Goal: Task Accomplishment & Management: Use online tool/utility

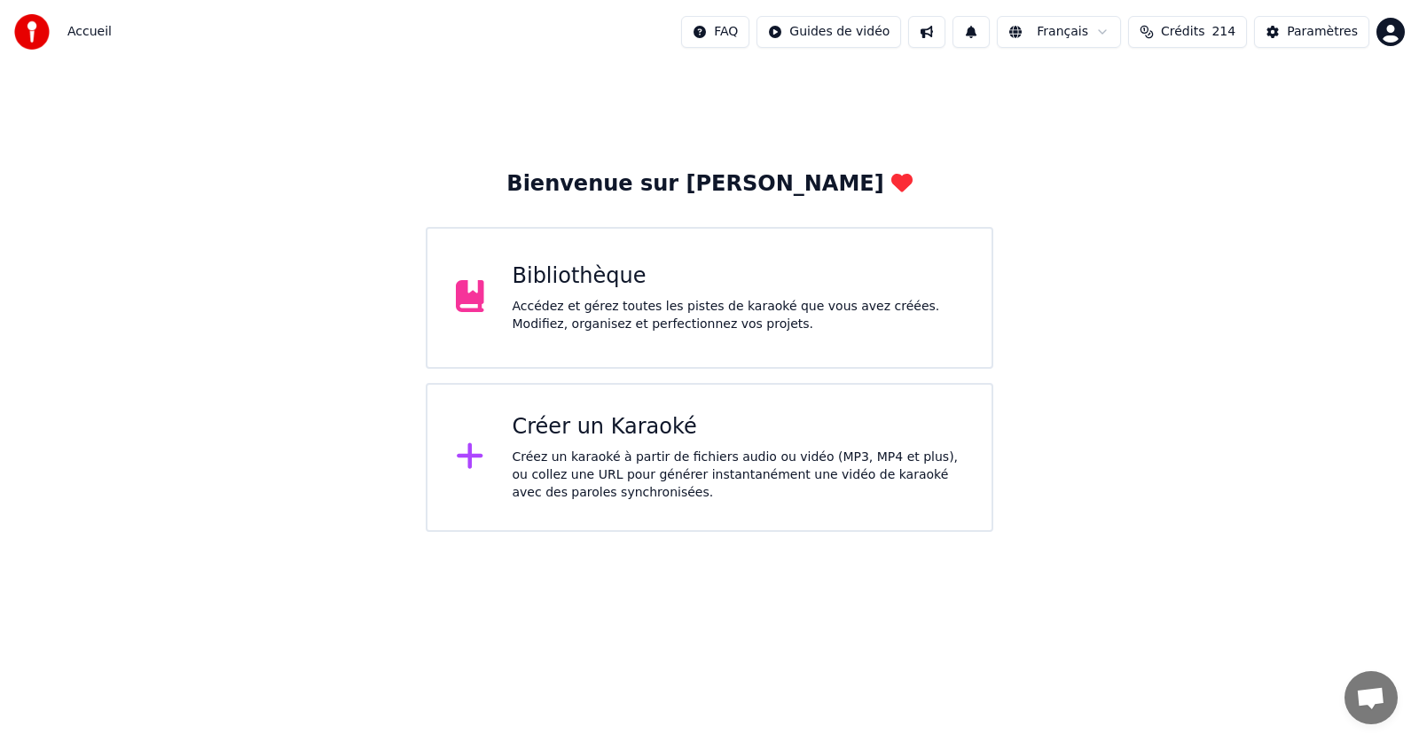
click at [674, 302] on div "Accédez et gérez toutes les pistes de karaoké que vous avez créées. Modifiez, o…" at bounding box center [738, 315] width 451 height 35
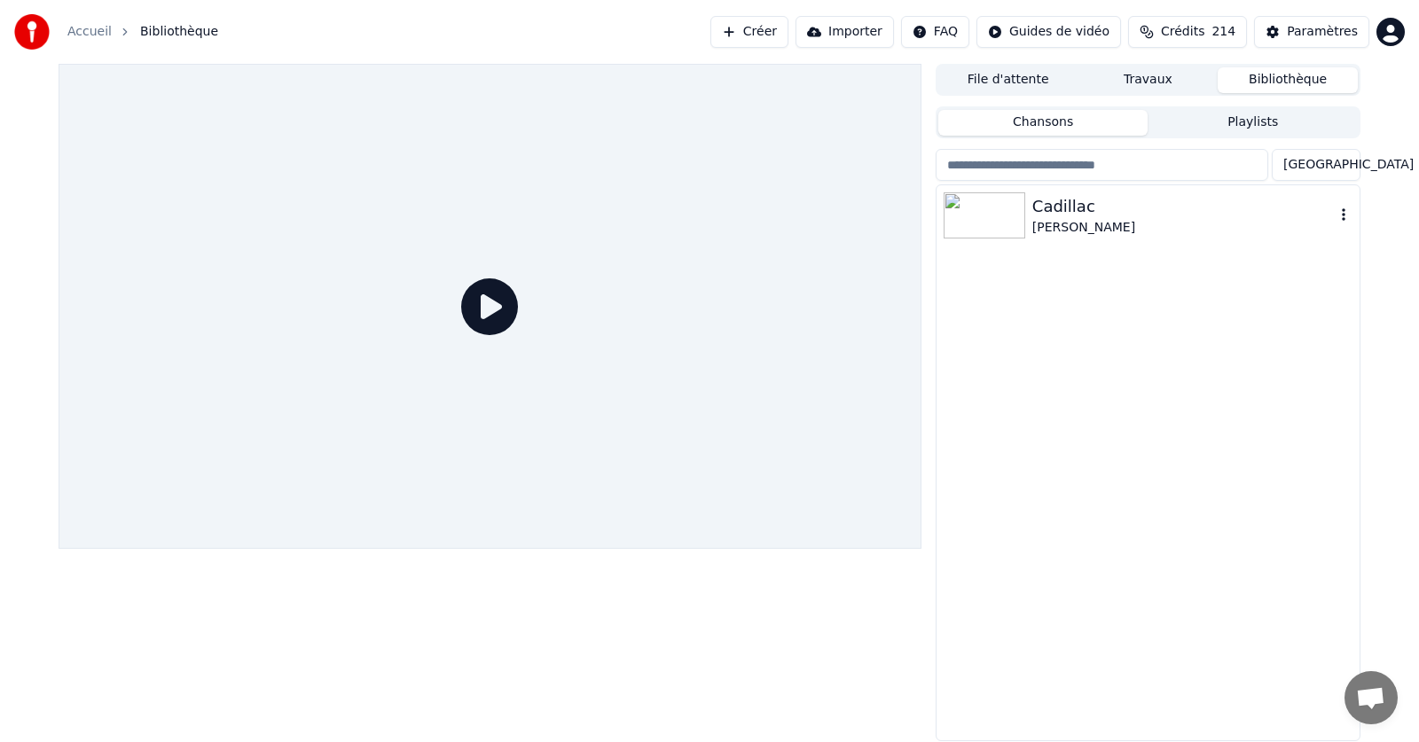
click at [987, 214] on img at bounding box center [985, 215] width 82 height 46
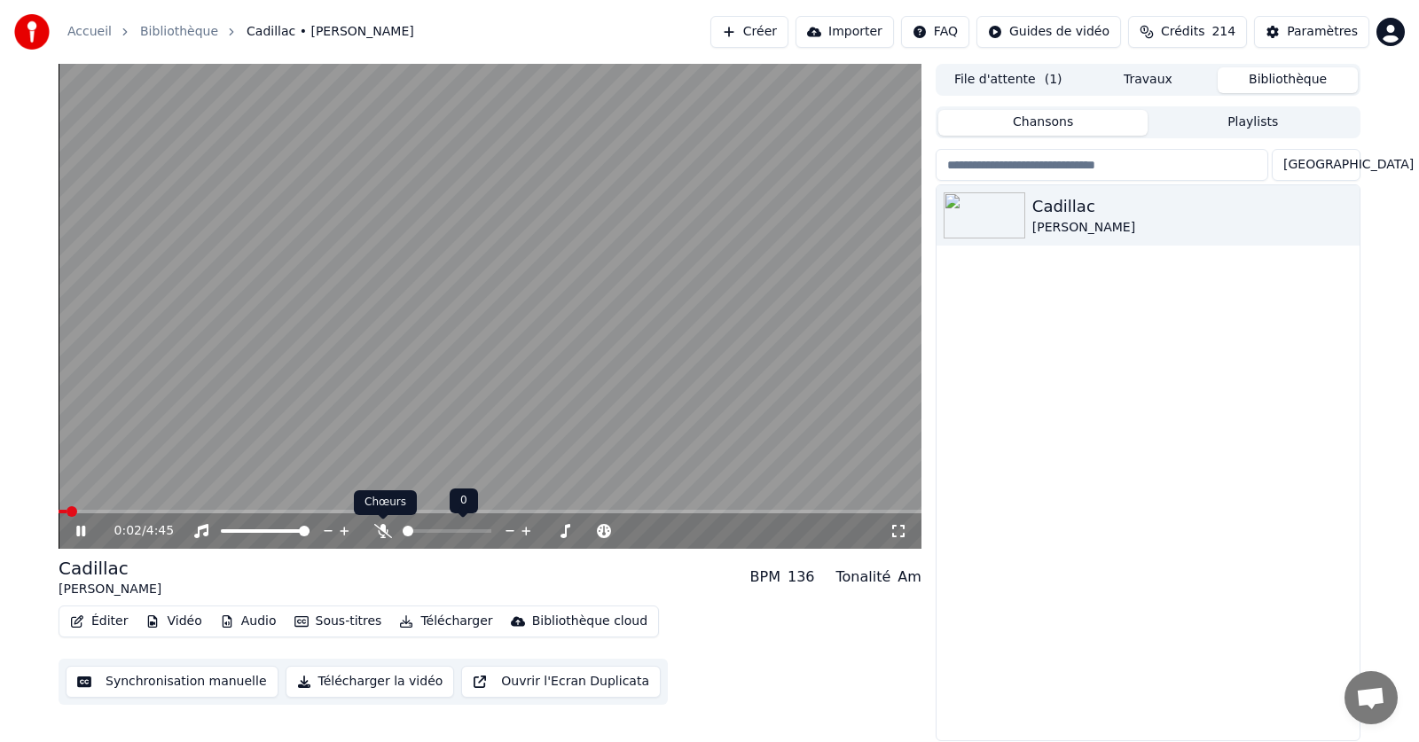
click at [380, 531] on icon at bounding box center [383, 531] width 18 height 14
click at [82, 530] on icon at bounding box center [80, 531] width 9 height 11
click at [59, 510] on span at bounding box center [64, 511] width 11 height 11
click at [106, 619] on button "Éditer" at bounding box center [99, 621] width 72 height 25
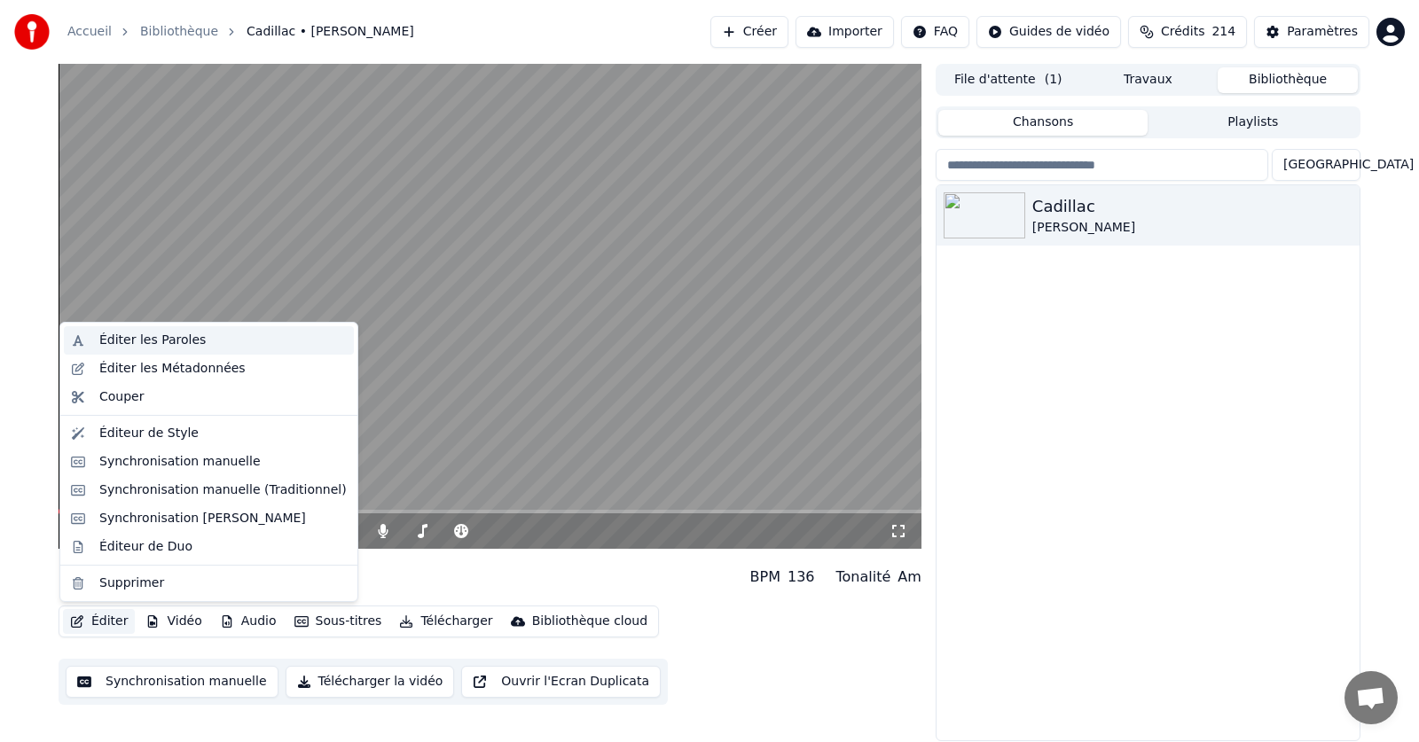
click at [162, 343] on div "Éditer les Paroles" at bounding box center [152, 341] width 106 height 18
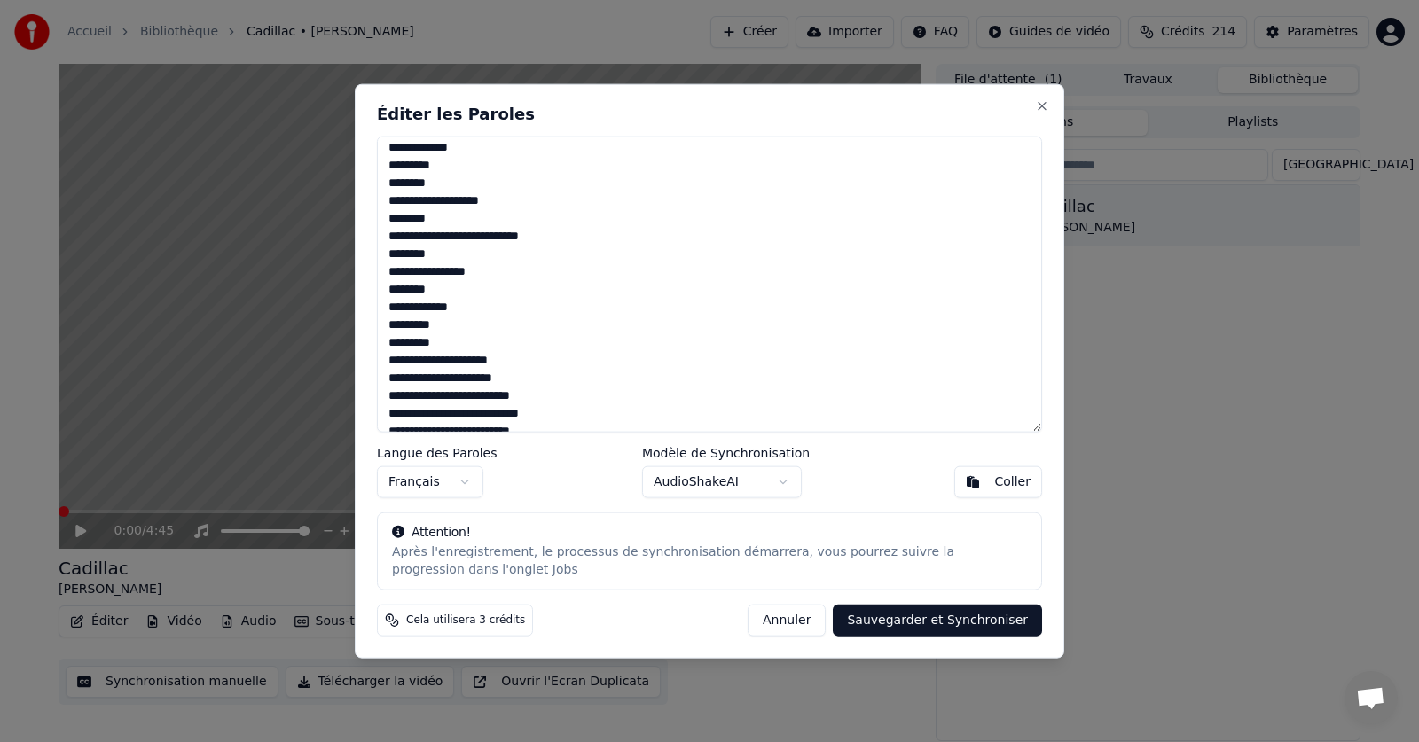
scroll to position [640, 0]
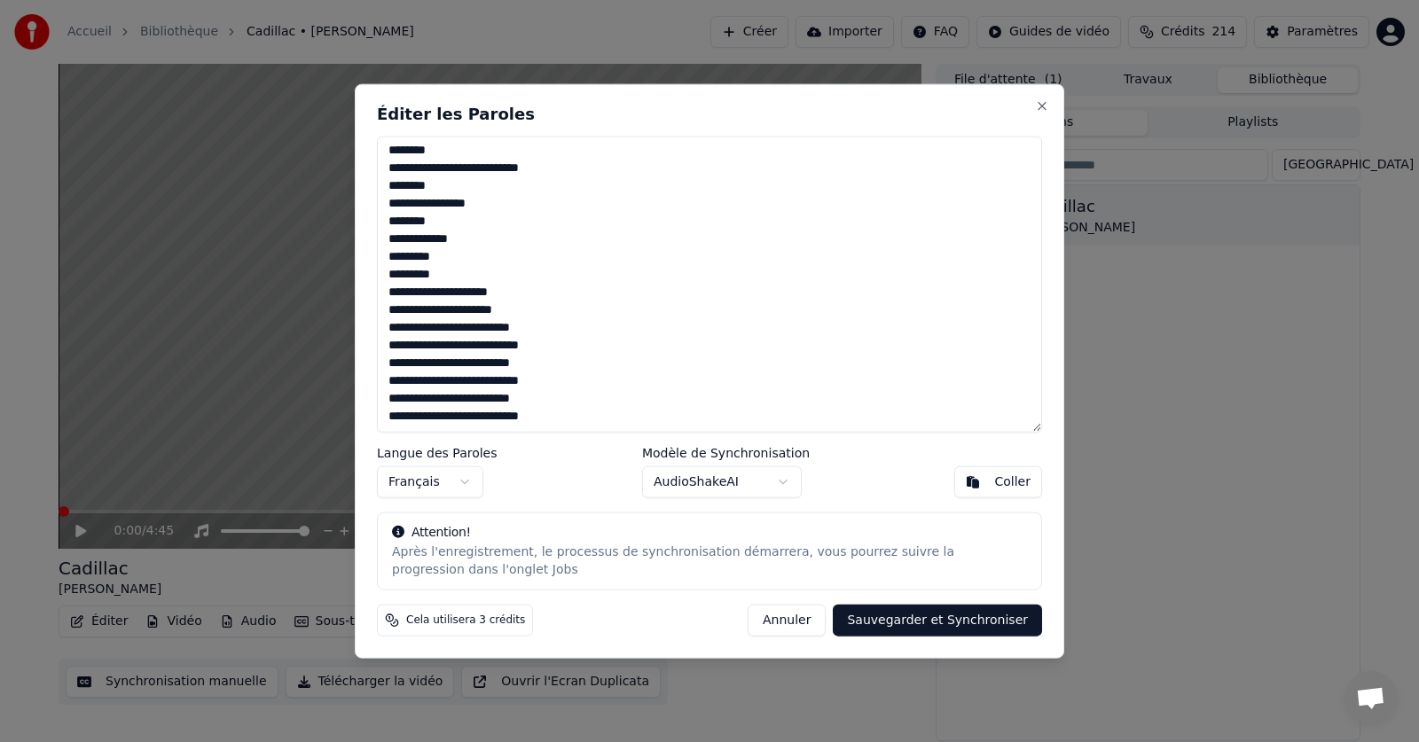
drag, startPoint x: 386, startPoint y: 153, endPoint x: 536, endPoint y: 420, distance: 306.1
click at [536, 420] on textarea at bounding box center [709, 284] width 665 height 297
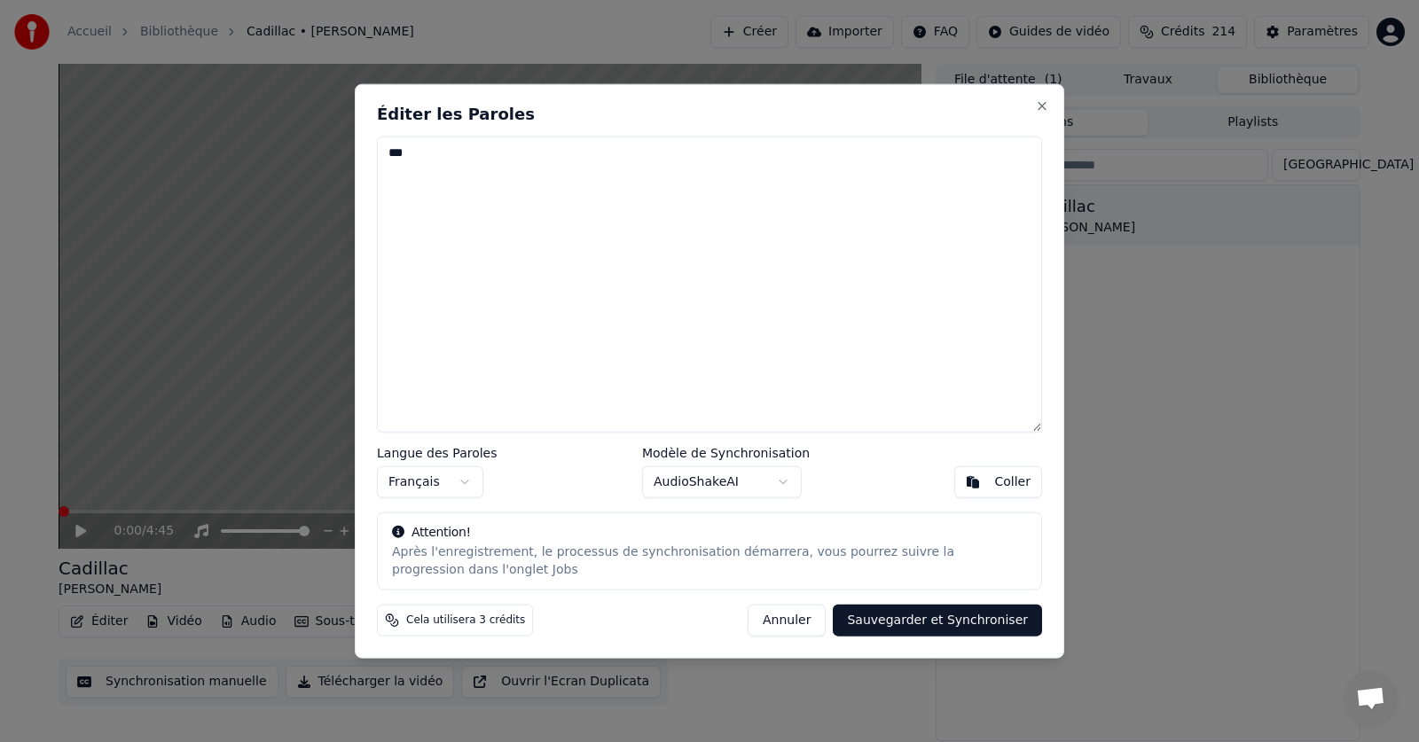
scroll to position [0, 0]
type textarea "*"
click at [1014, 486] on div "Coller" at bounding box center [1012, 483] width 36 height 18
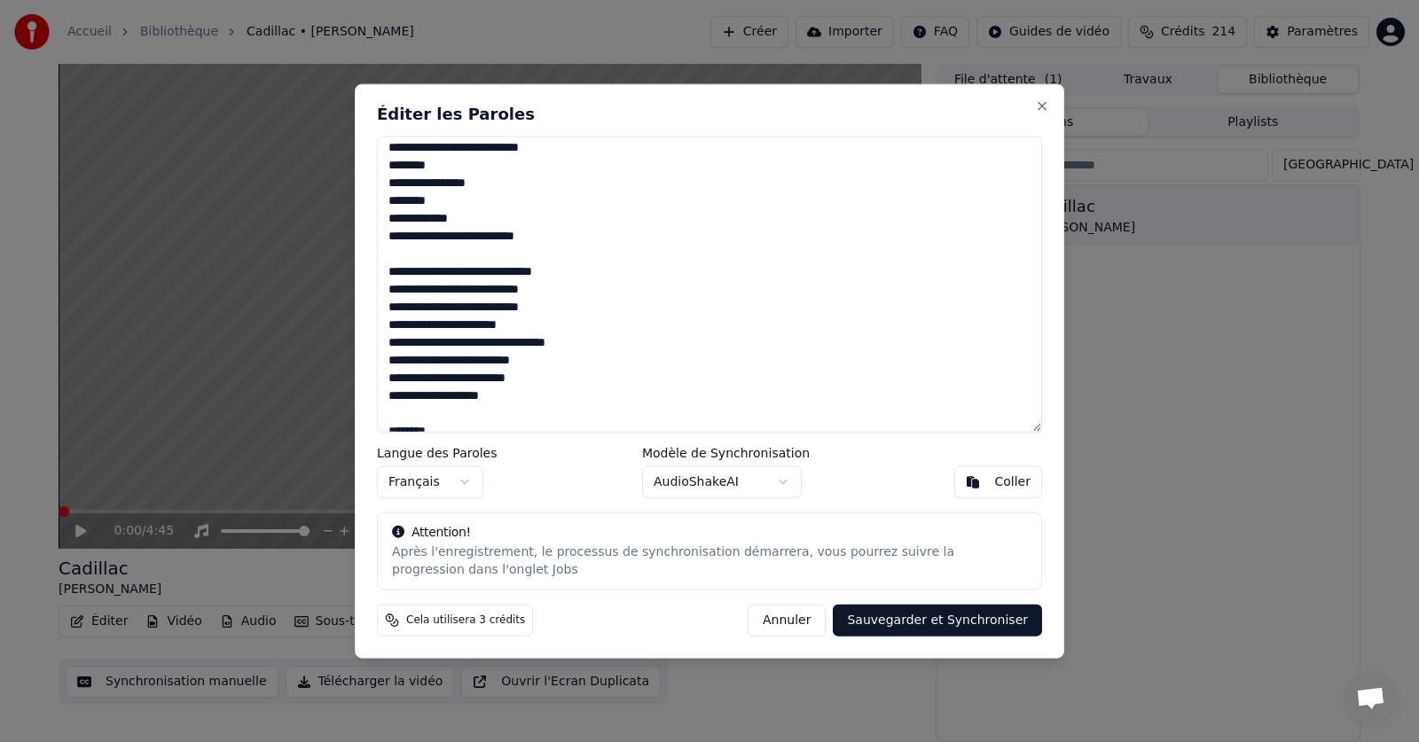
scroll to position [56, 0]
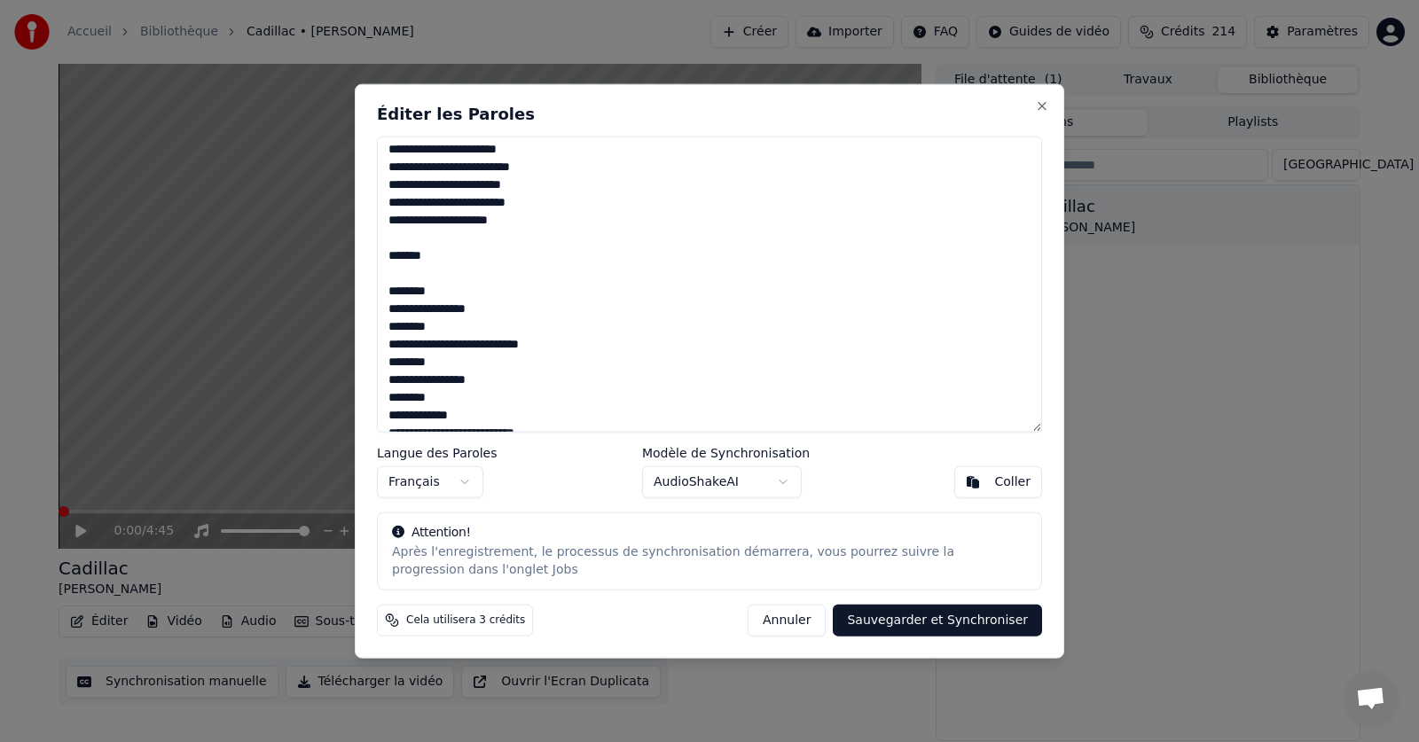
drag, startPoint x: 446, startPoint y: 257, endPoint x: 383, endPoint y: 253, distance: 63.1
click at [383, 253] on textarea at bounding box center [709, 284] width 665 height 297
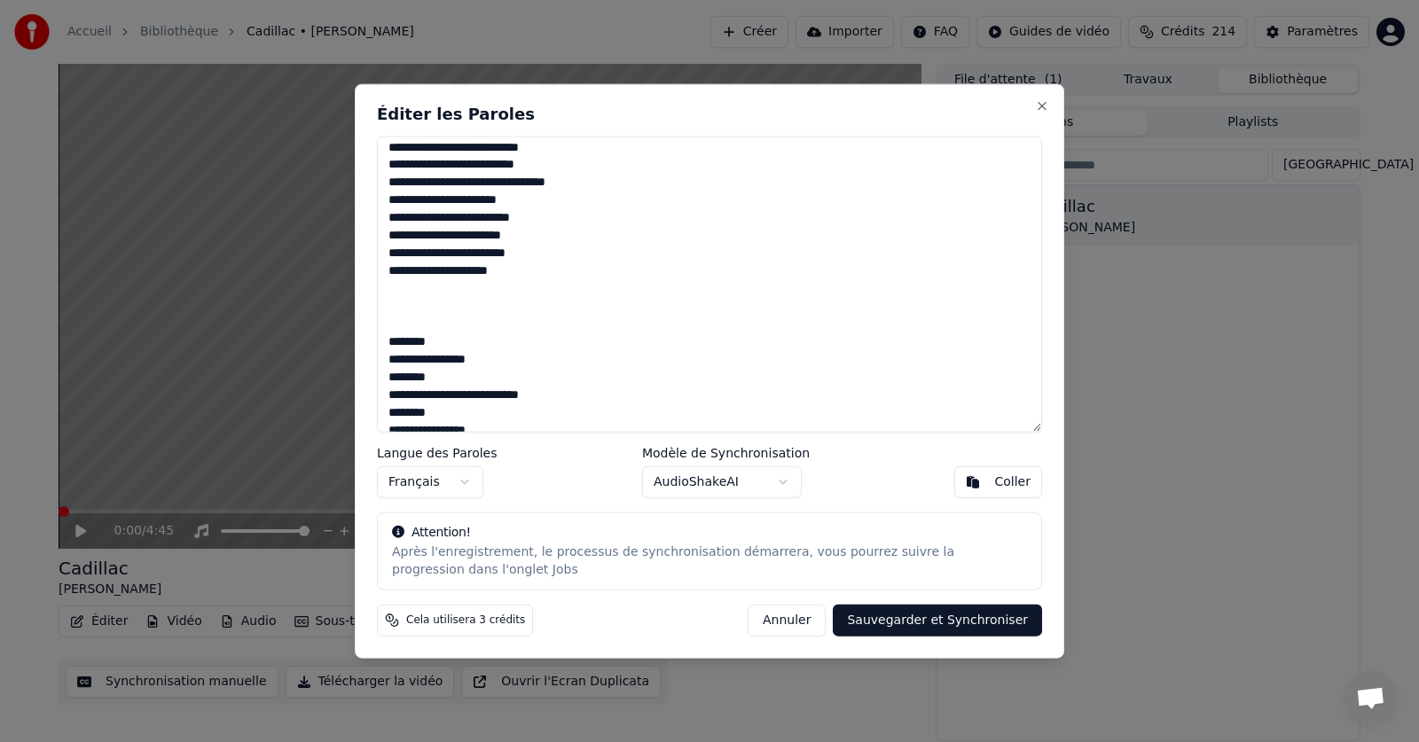
scroll to position [0, 0]
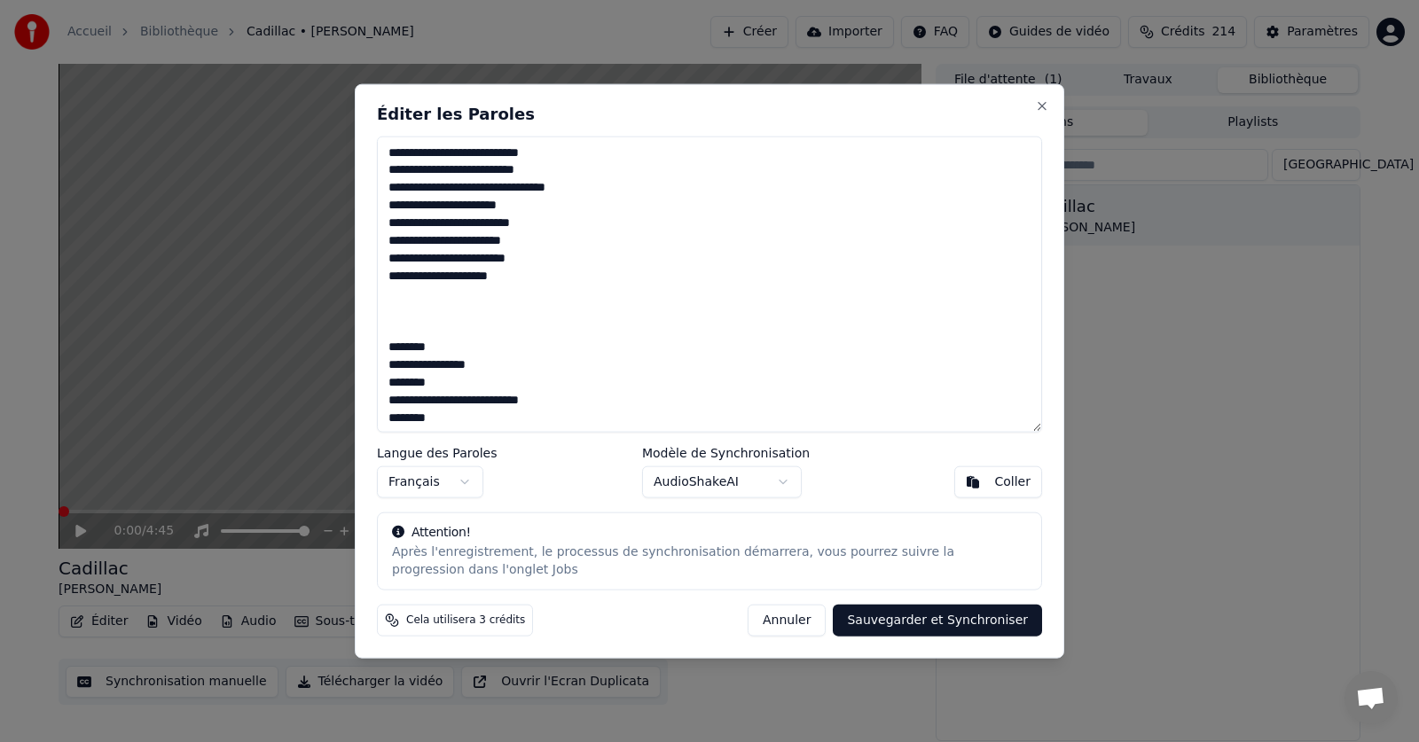
click at [386, 348] on textarea at bounding box center [709, 284] width 665 height 297
click at [933, 623] on button "Sauvegarder et Synchroniser" at bounding box center [937, 621] width 209 height 32
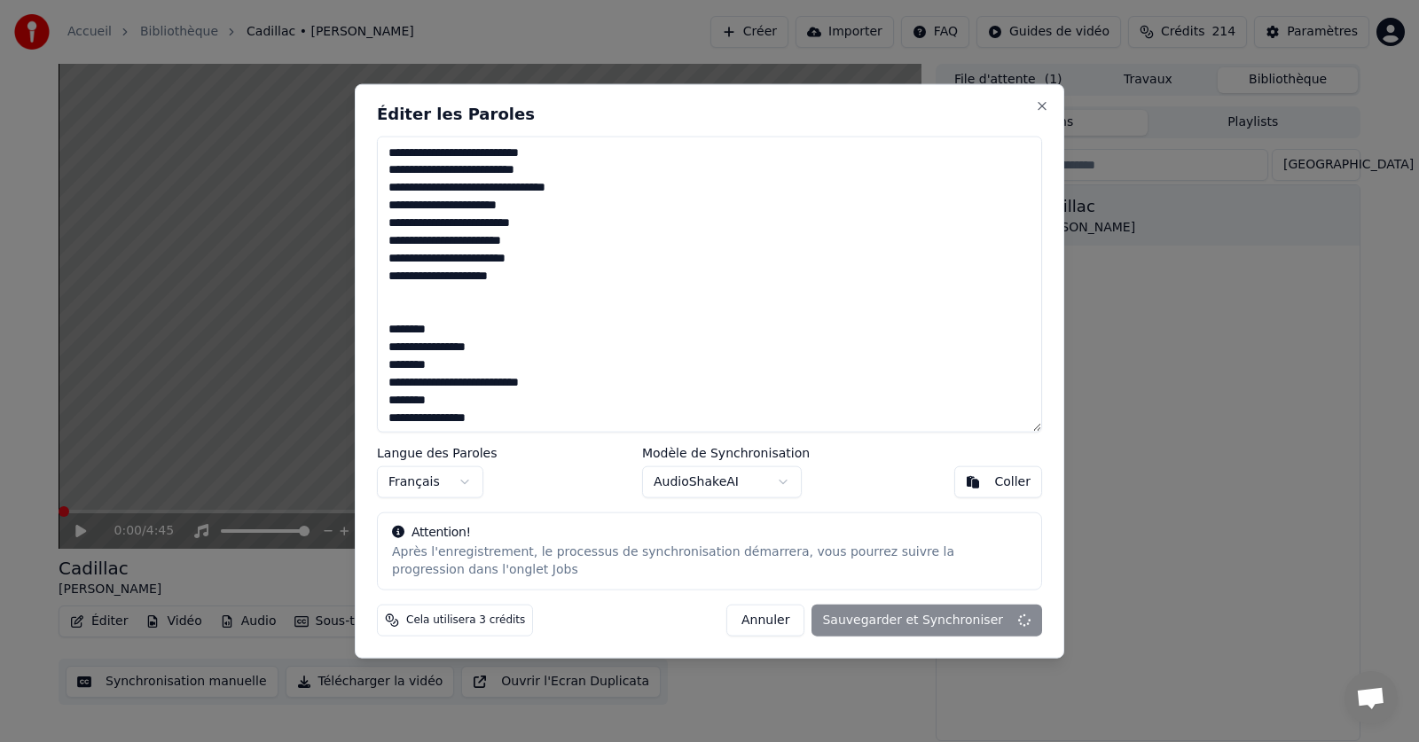
type textarea "**********"
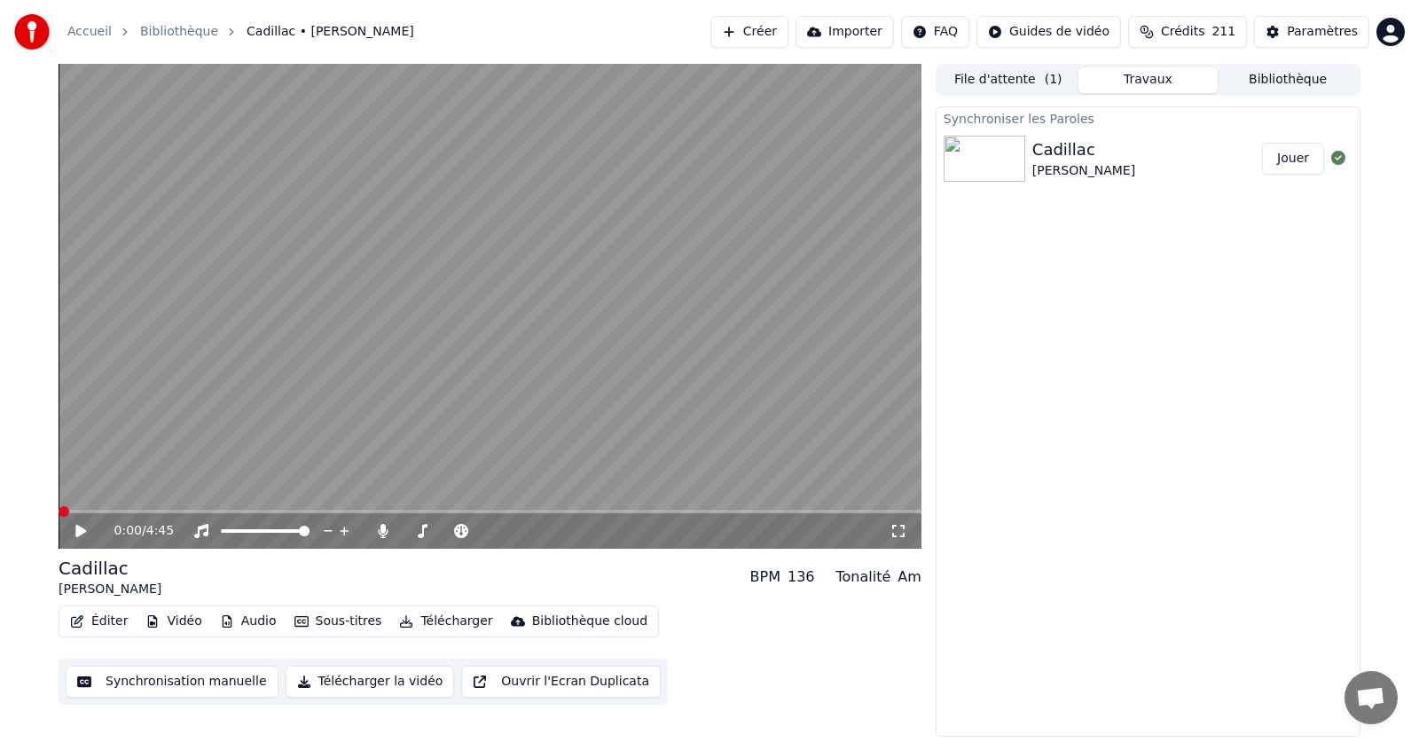
click at [59, 517] on span at bounding box center [64, 511] width 11 height 11
click at [106, 625] on button "Éditer" at bounding box center [99, 621] width 72 height 25
click at [108, 624] on button "Éditer" at bounding box center [99, 621] width 72 height 25
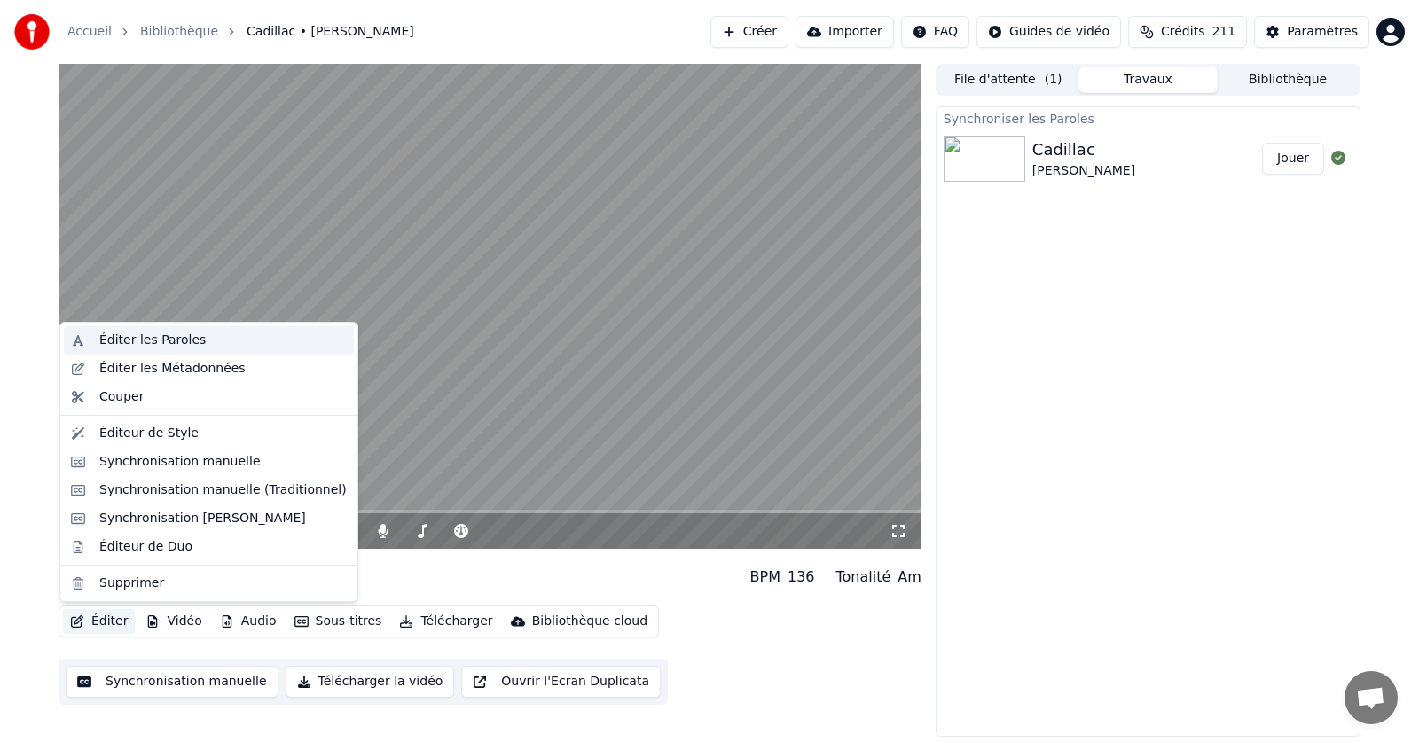
click at [134, 341] on div "Éditer les Paroles" at bounding box center [152, 341] width 106 height 18
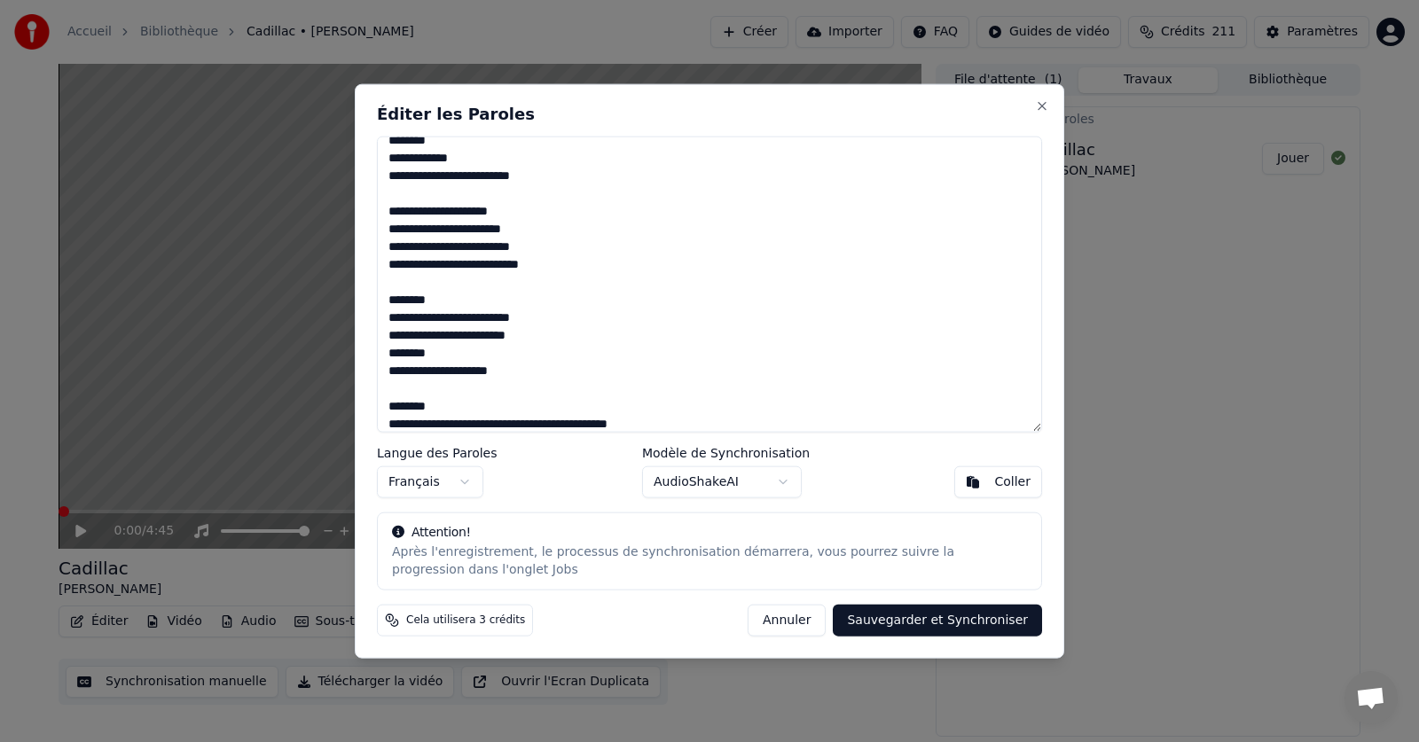
scroll to position [835, 0]
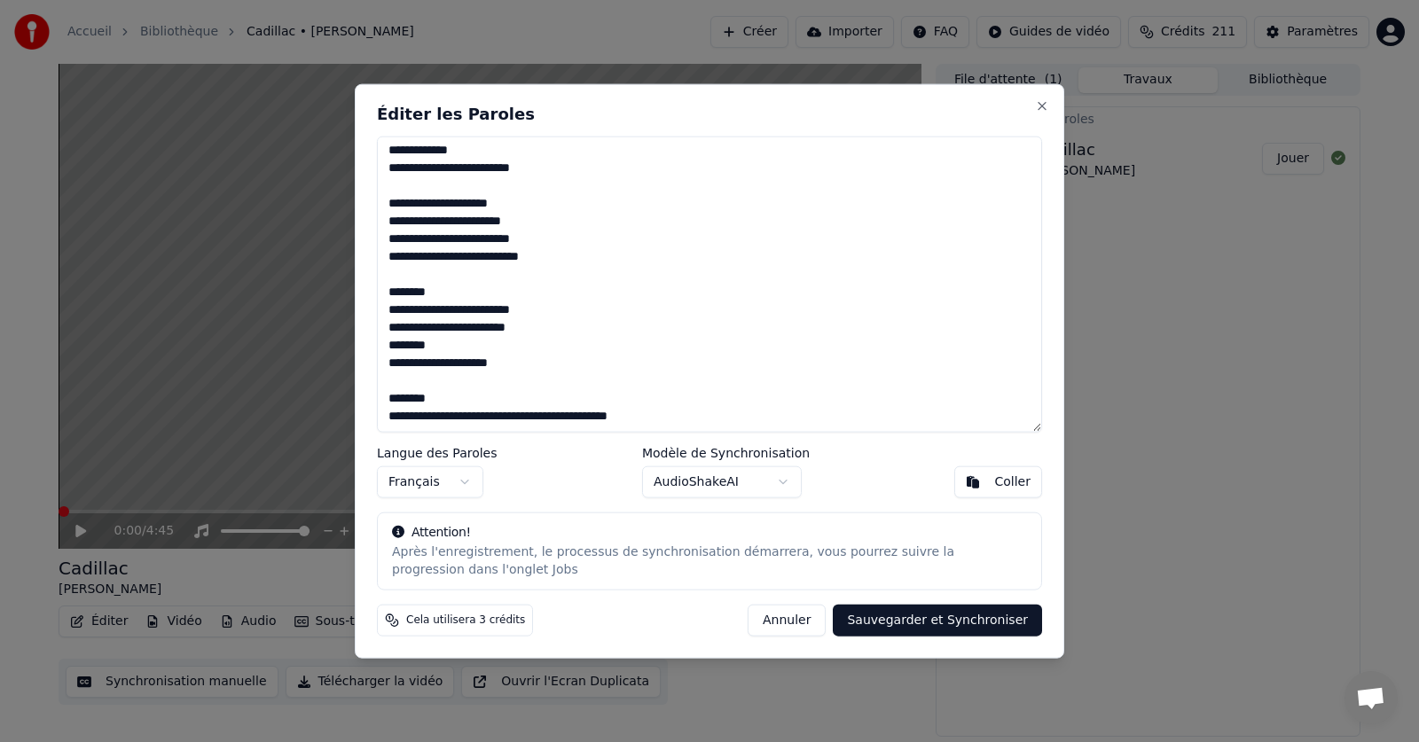
drag, startPoint x: 380, startPoint y: 150, endPoint x: 622, endPoint y: 427, distance: 367.0
click at [622, 427] on textarea at bounding box center [709, 284] width 665 height 297
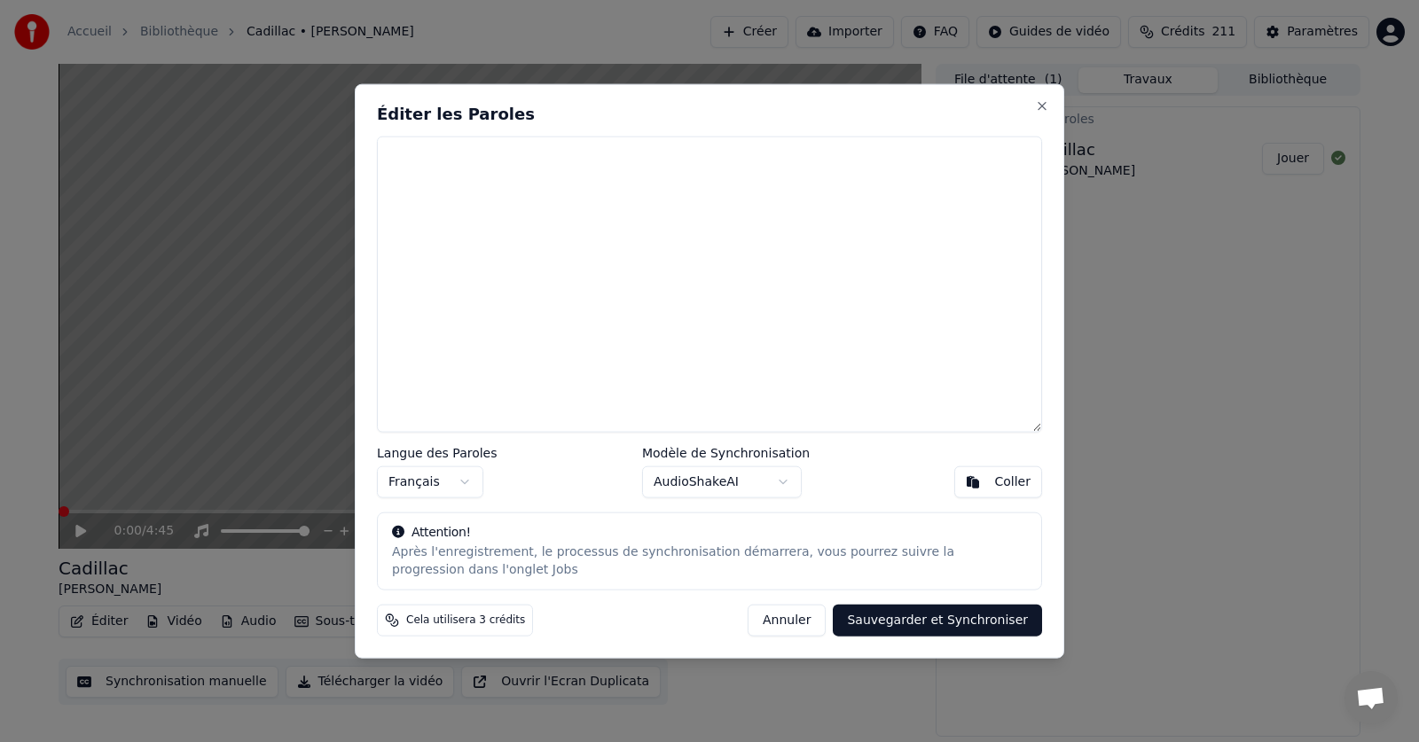
scroll to position [0, 0]
click at [945, 629] on button "Sauvegarder et Synchroniser" at bounding box center [937, 621] width 209 height 32
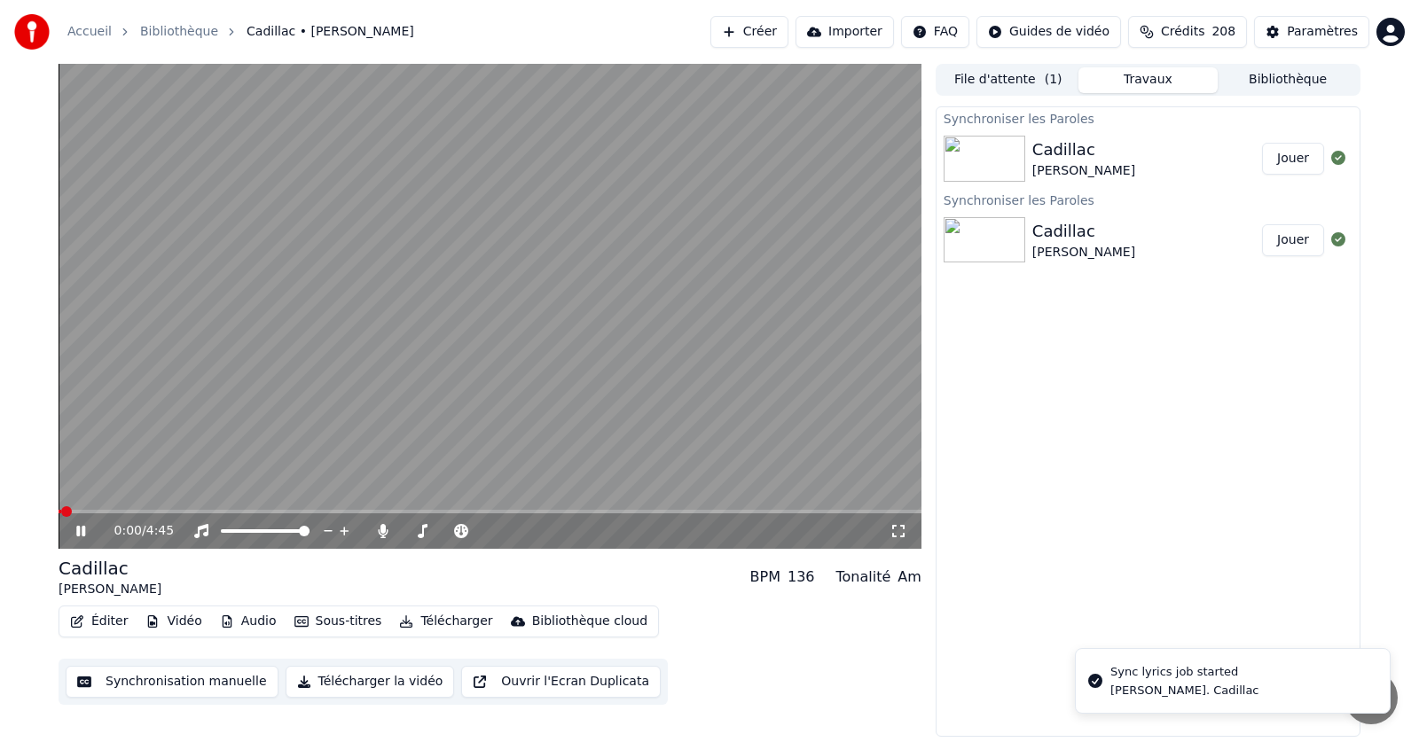
click at [76, 531] on icon at bounding box center [94, 531] width 42 height 14
click at [59, 511] on span at bounding box center [64, 511] width 11 height 11
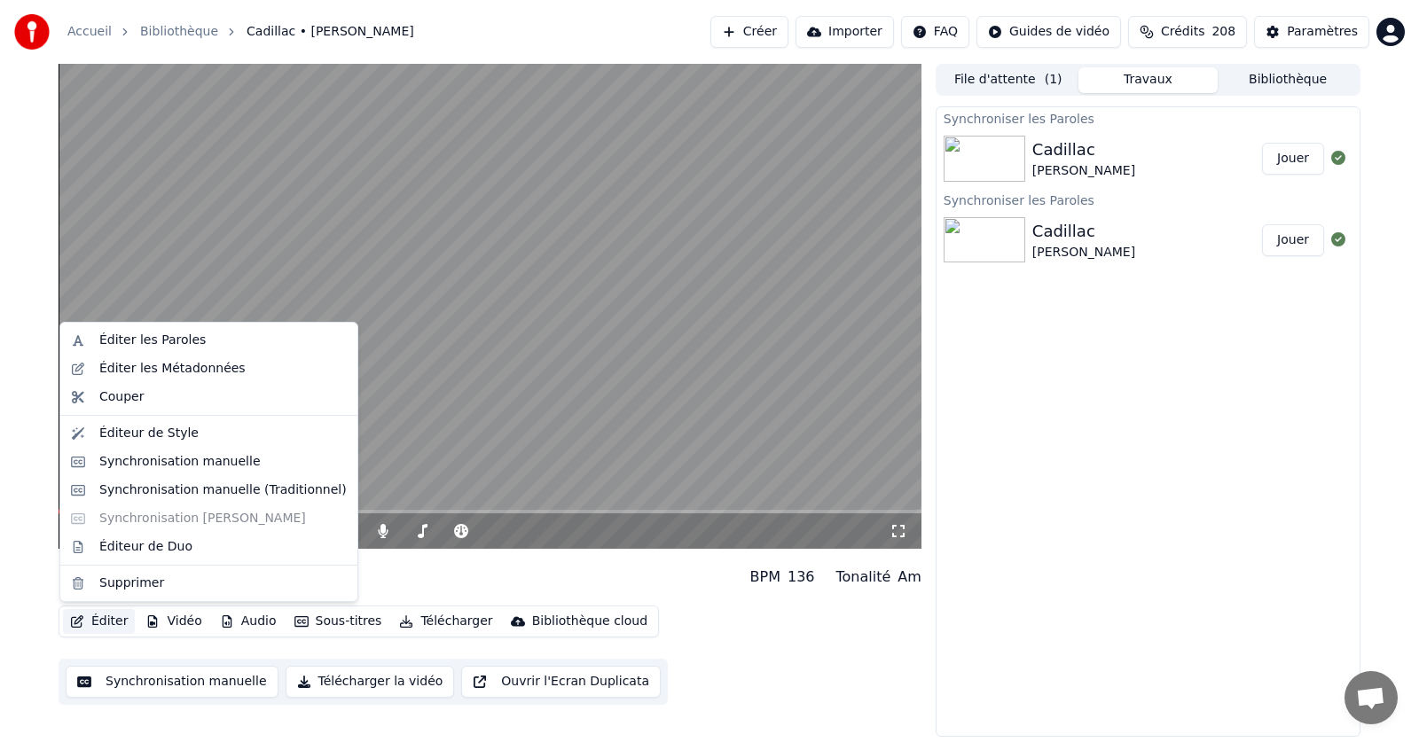
click at [100, 620] on button "Éditer" at bounding box center [99, 621] width 72 height 25
click at [150, 346] on div "Éditer les Paroles" at bounding box center [152, 341] width 106 height 18
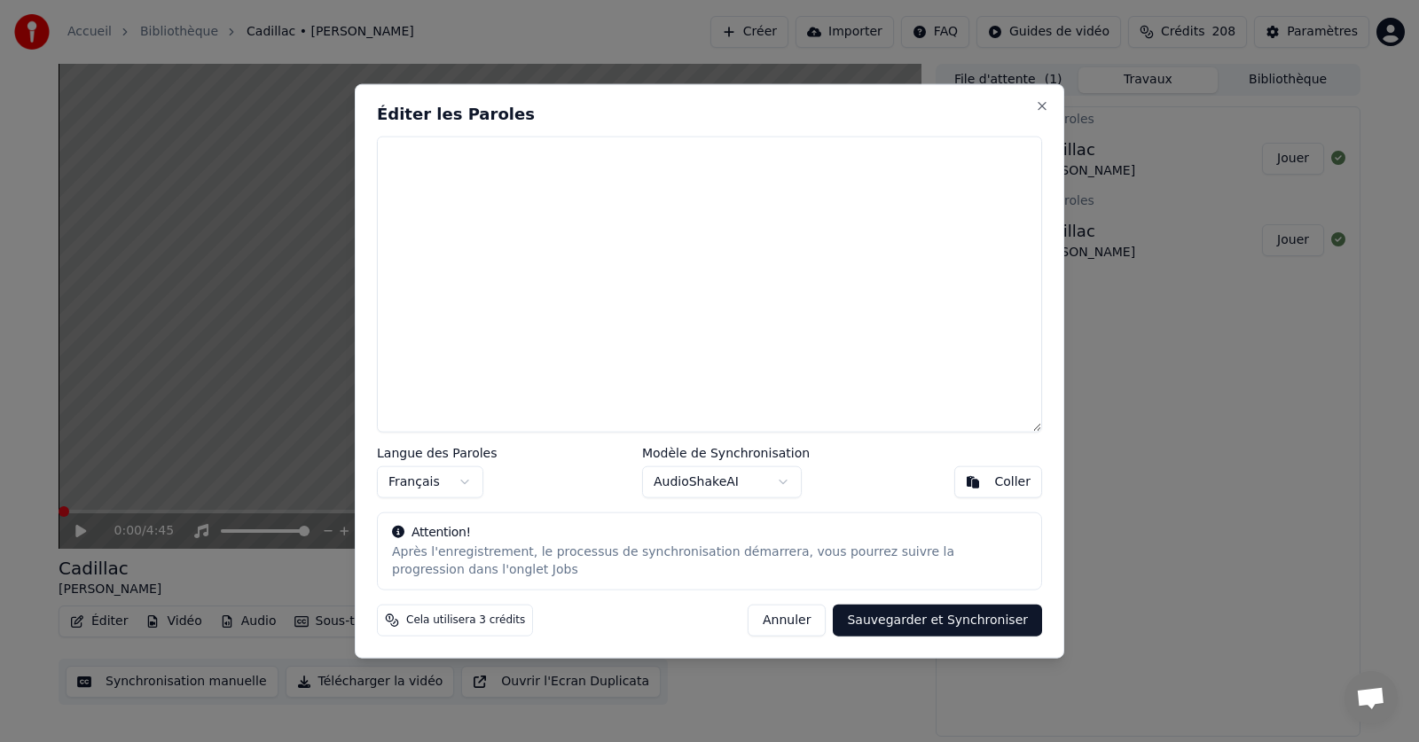
click at [1015, 484] on div "Coller" at bounding box center [1012, 483] width 36 height 18
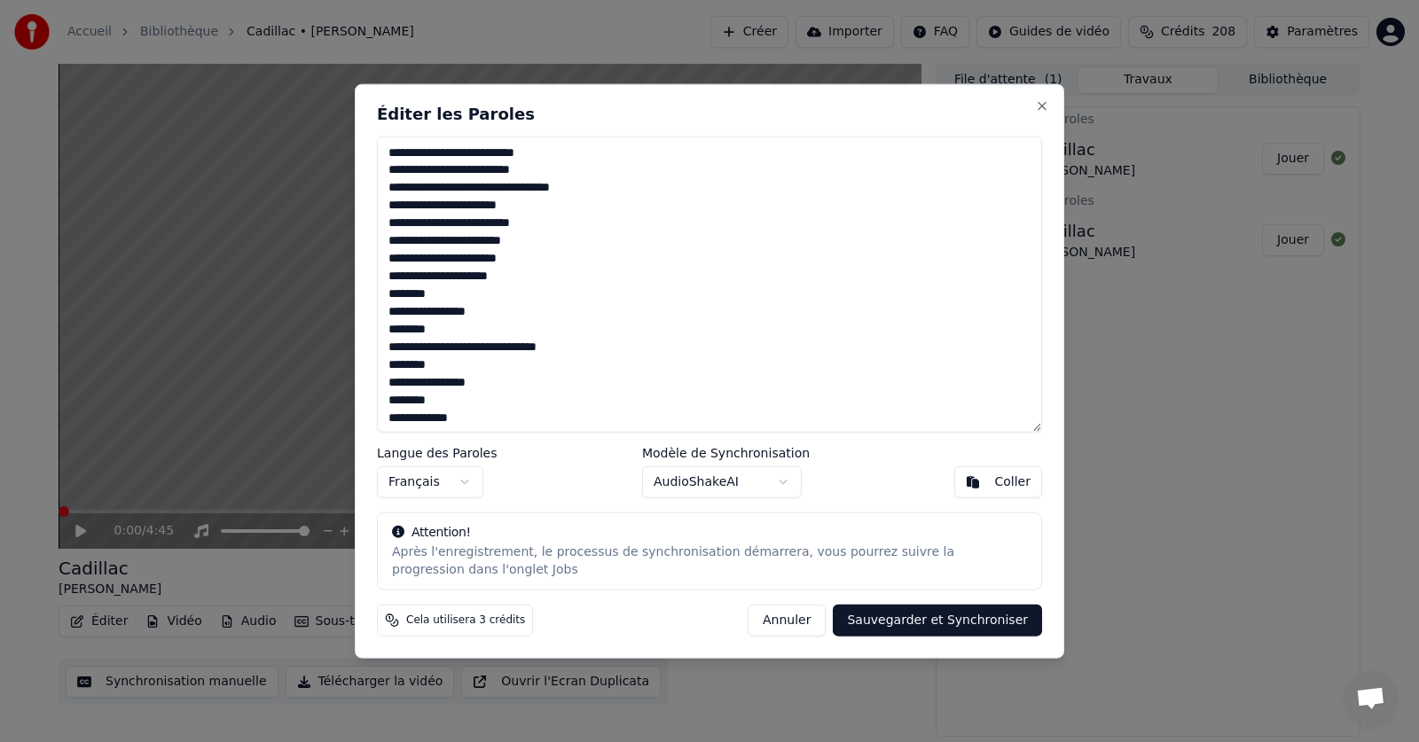
click at [939, 627] on button "Sauvegarder et Synchroniser" at bounding box center [937, 621] width 209 height 32
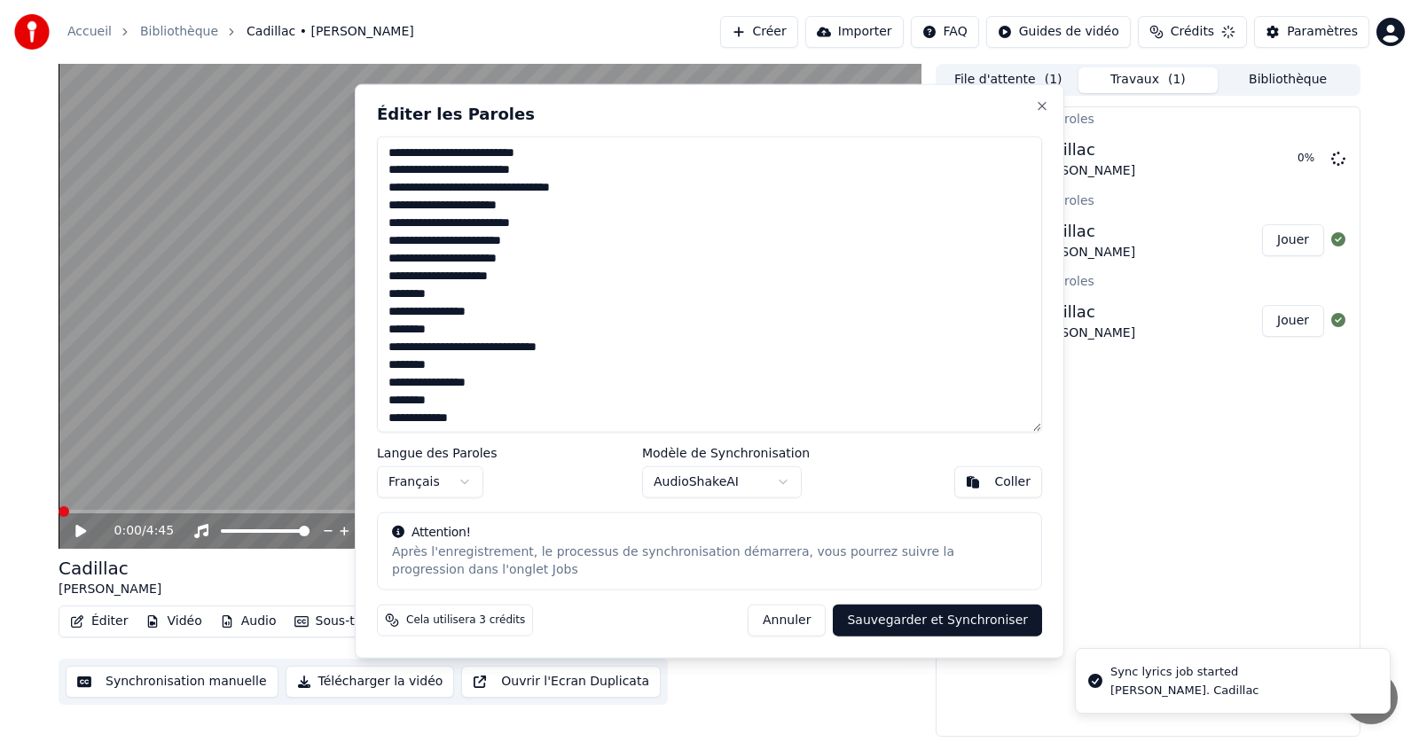
type textarea "**********"
